Goal: Transaction & Acquisition: Purchase product/service

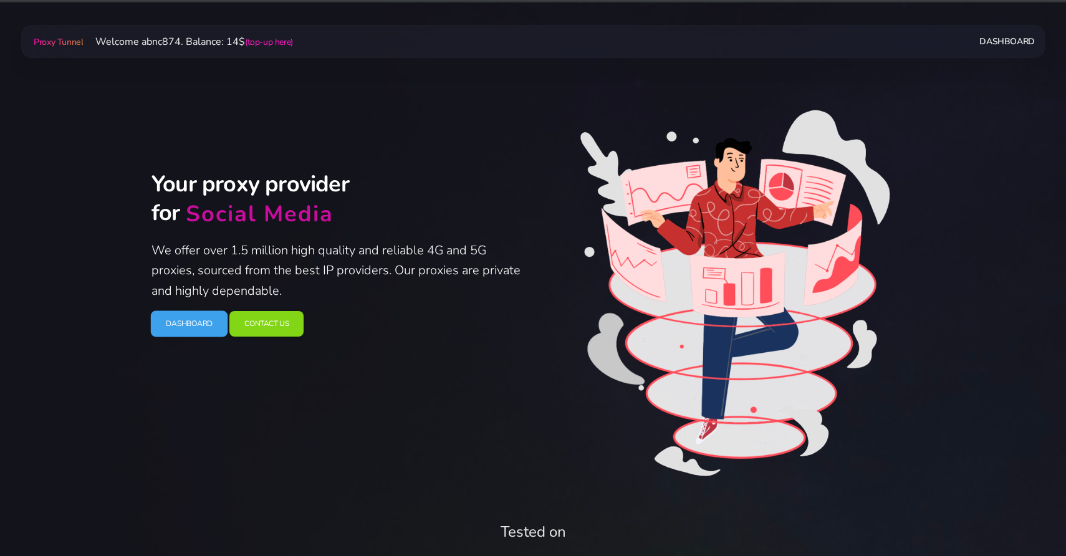
click at [197, 316] on link "Dashboard" at bounding box center [189, 324] width 77 height 26
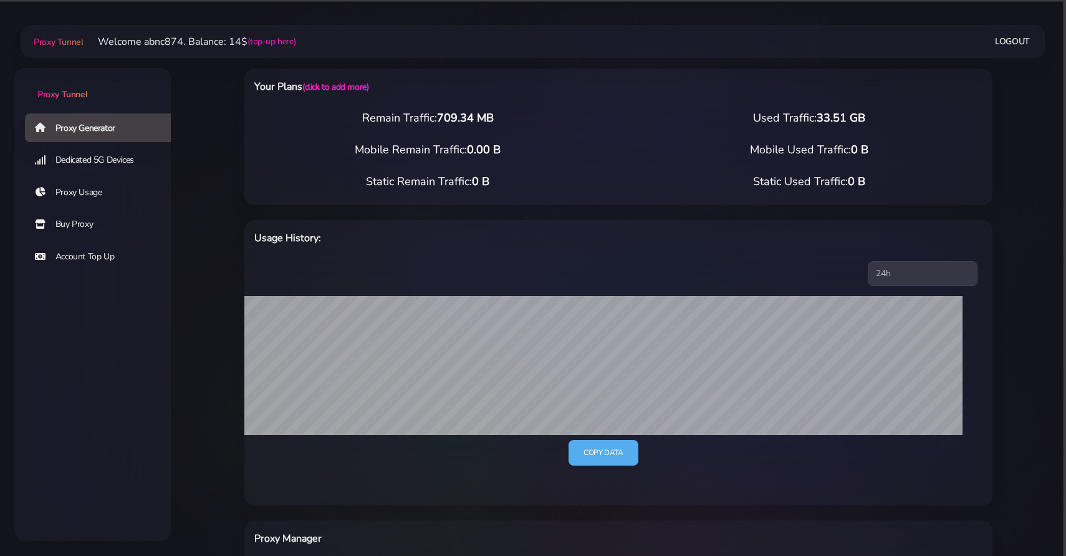
click at [80, 226] on link "Buy Proxy" at bounding box center [103, 224] width 156 height 29
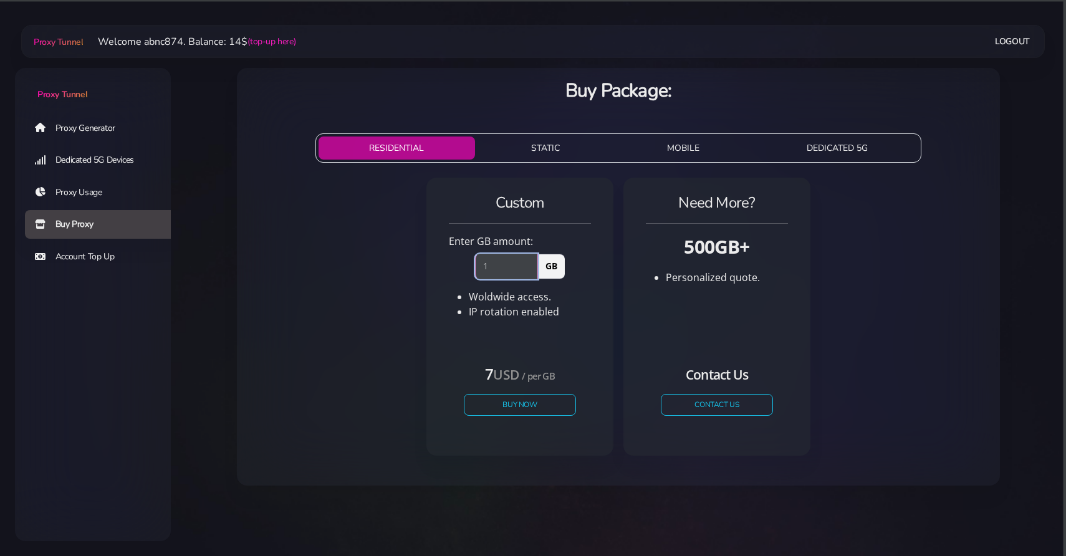
type input "1"
click at [530, 262] on input "1" at bounding box center [506, 266] width 63 height 25
click at [521, 400] on button "Buy Now" at bounding box center [519, 405] width 115 height 22
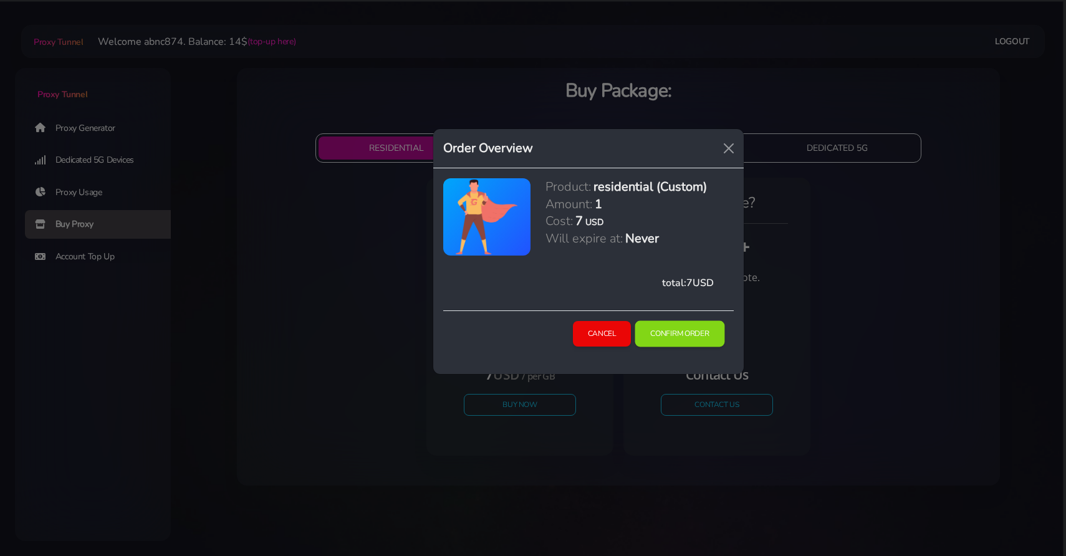
click at [664, 330] on button "Confirm Order" at bounding box center [680, 334] width 90 height 26
click at [669, 335] on button "Confirm Order" at bounding box center [680, 334] width 90 height 26
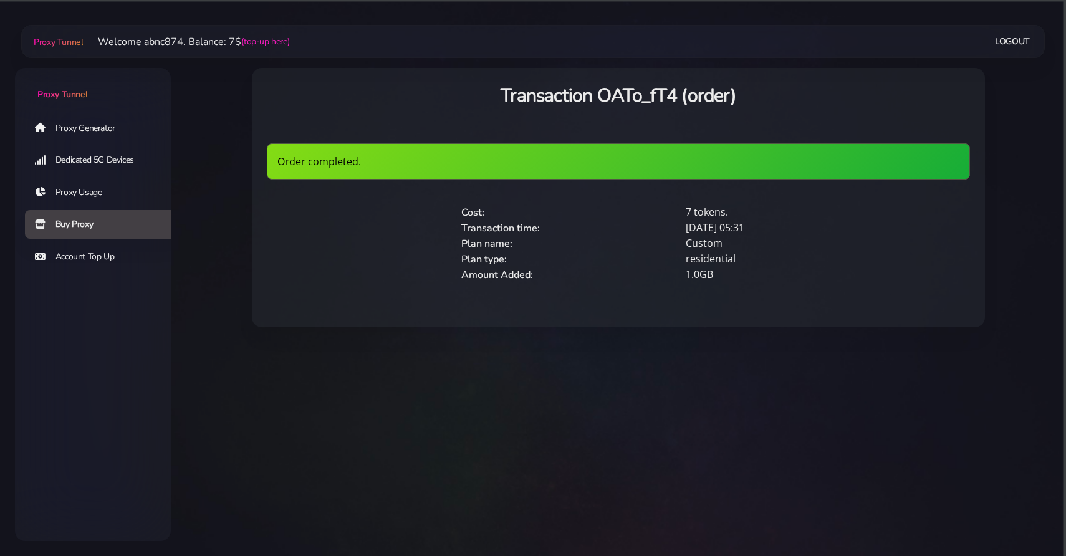
click at [129, 123] on link "Proxy Generator" at bounding box center [103, 127] width 156 height 29
